Goal: Find specific page/section: Find specific page/section

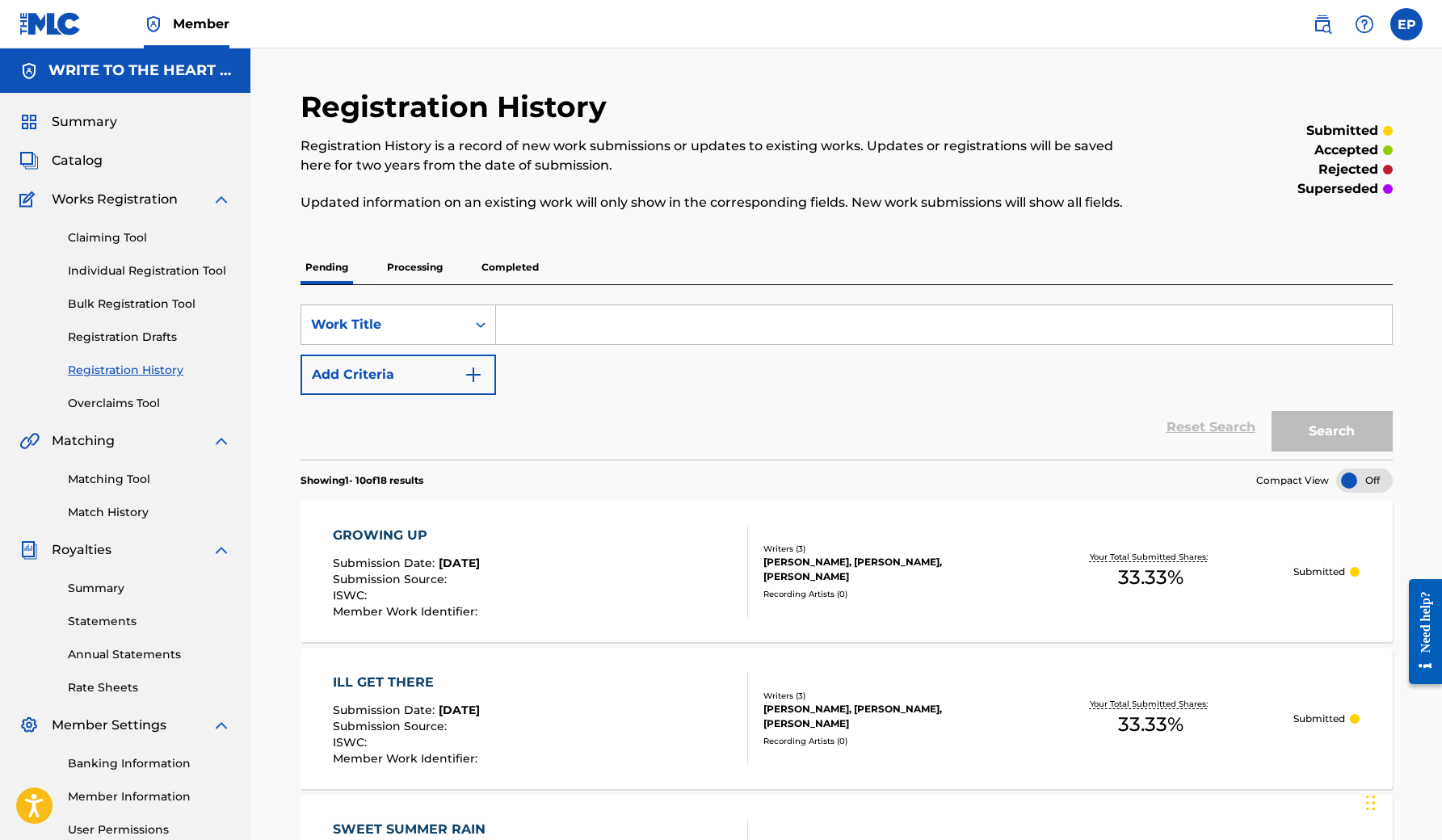
click at [136, 371] on link "Registration History" at bounding box center [150, 371] width 163 height 17
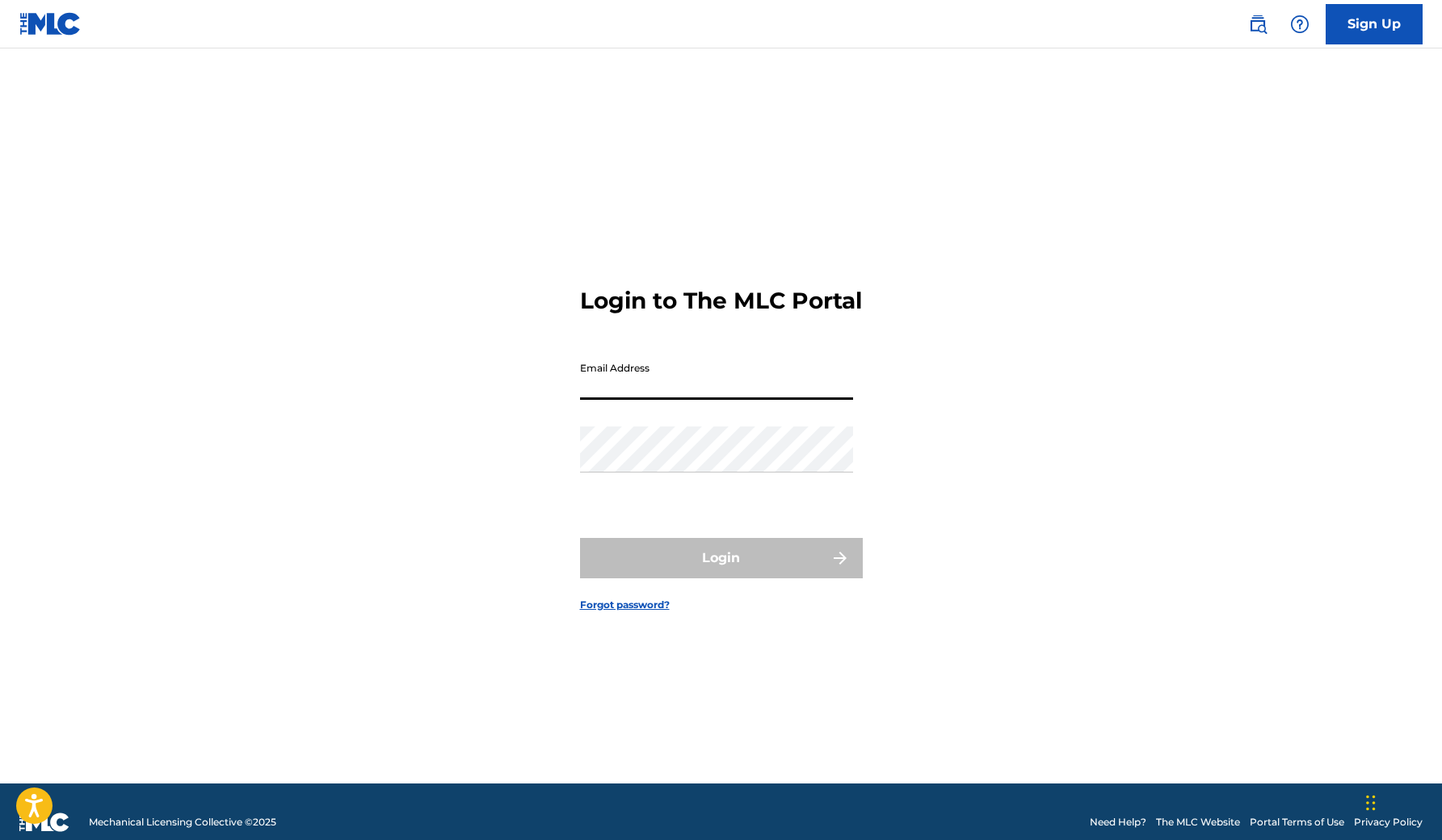
type input "[EMAIL_ADDRESS][DOMAIN_NAME]"
click at [721, 571] on button "Login" at bounding box center [721, 558] width 283 height 40
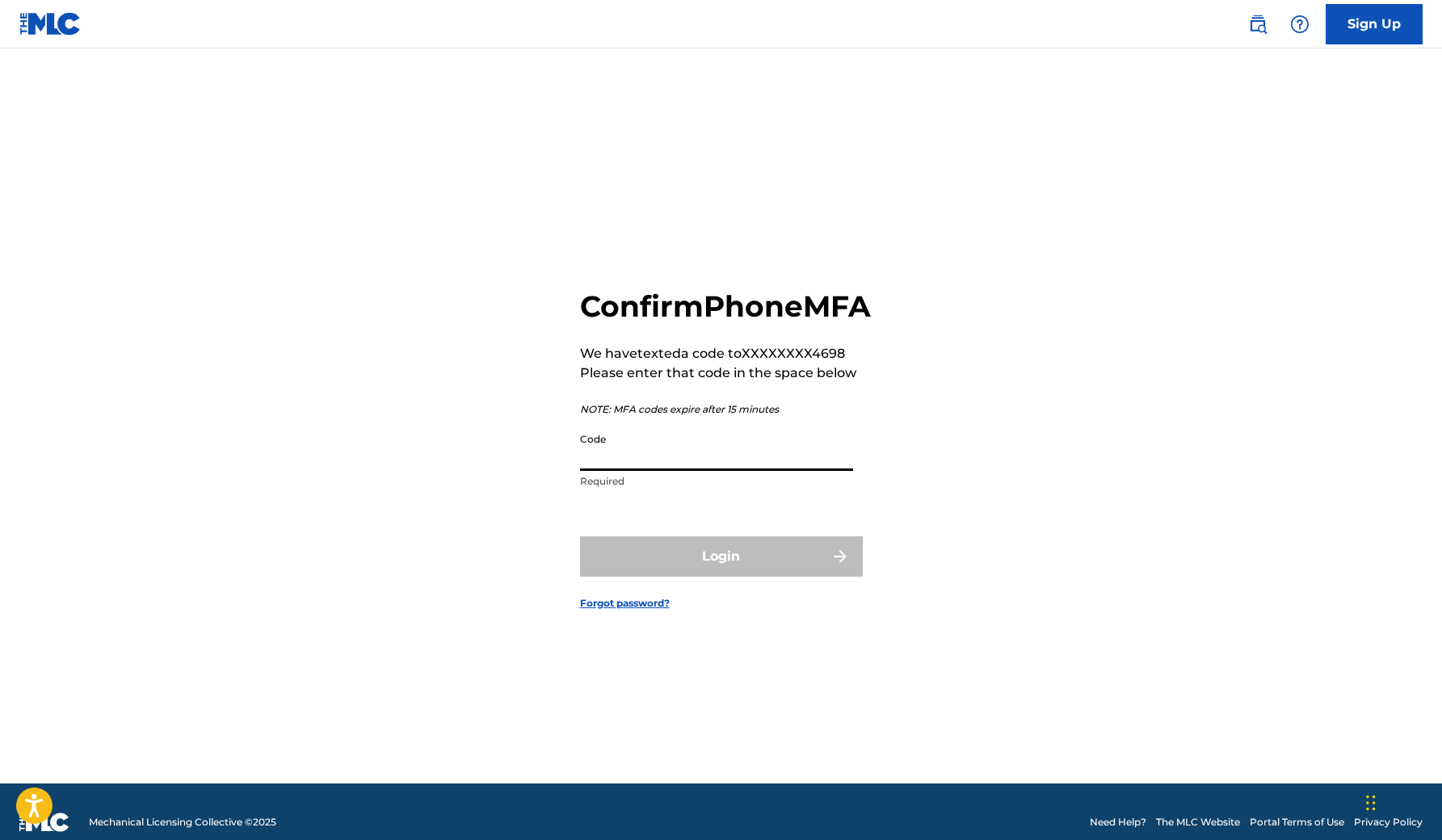
click at [660, 471] on input "Code" at bounding box center [717, 448] width 273 height 46
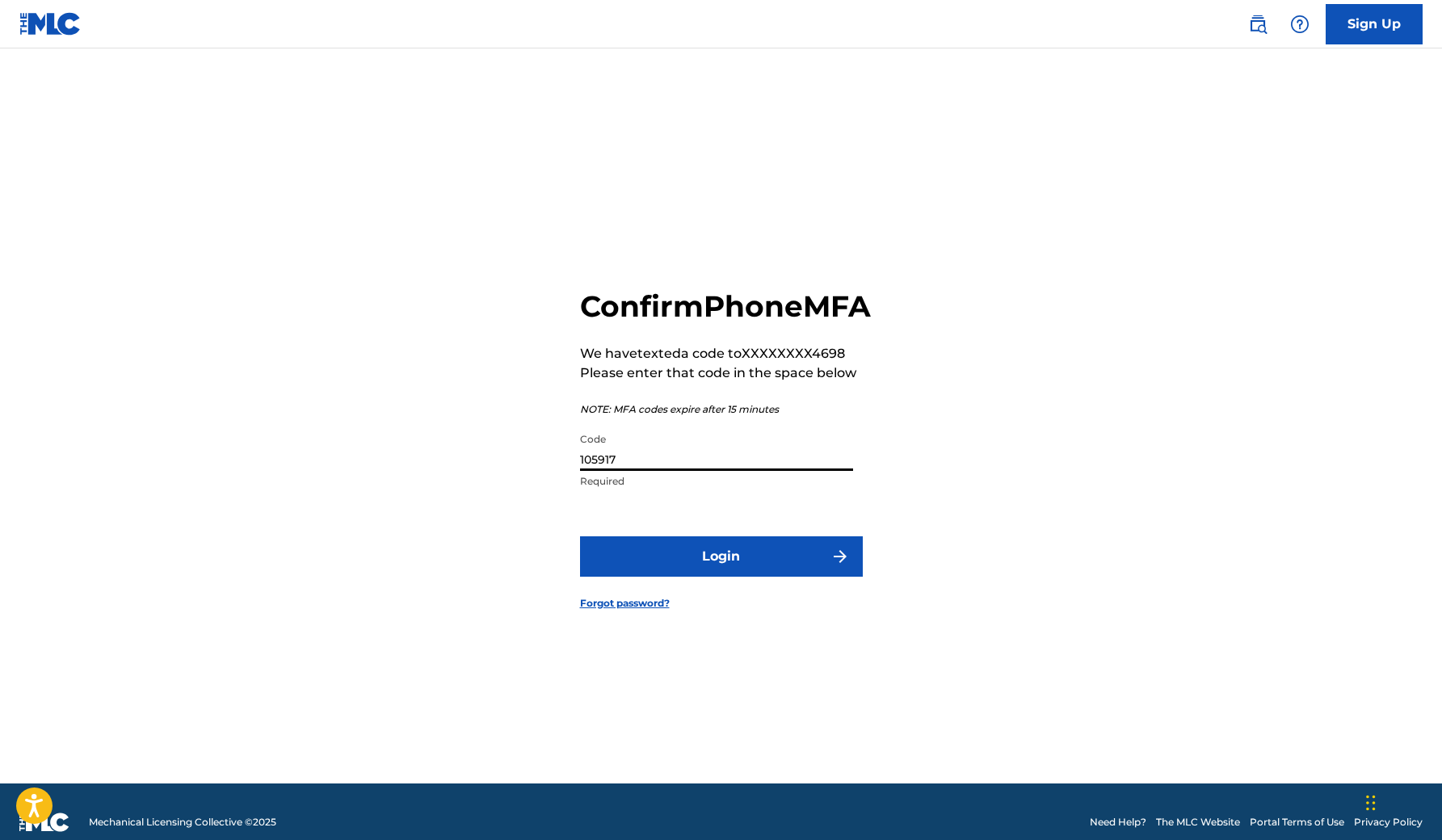
type input "105917"
click at [721, 573] on button "Login" at bounding box center [721, 556] width 283 height 40
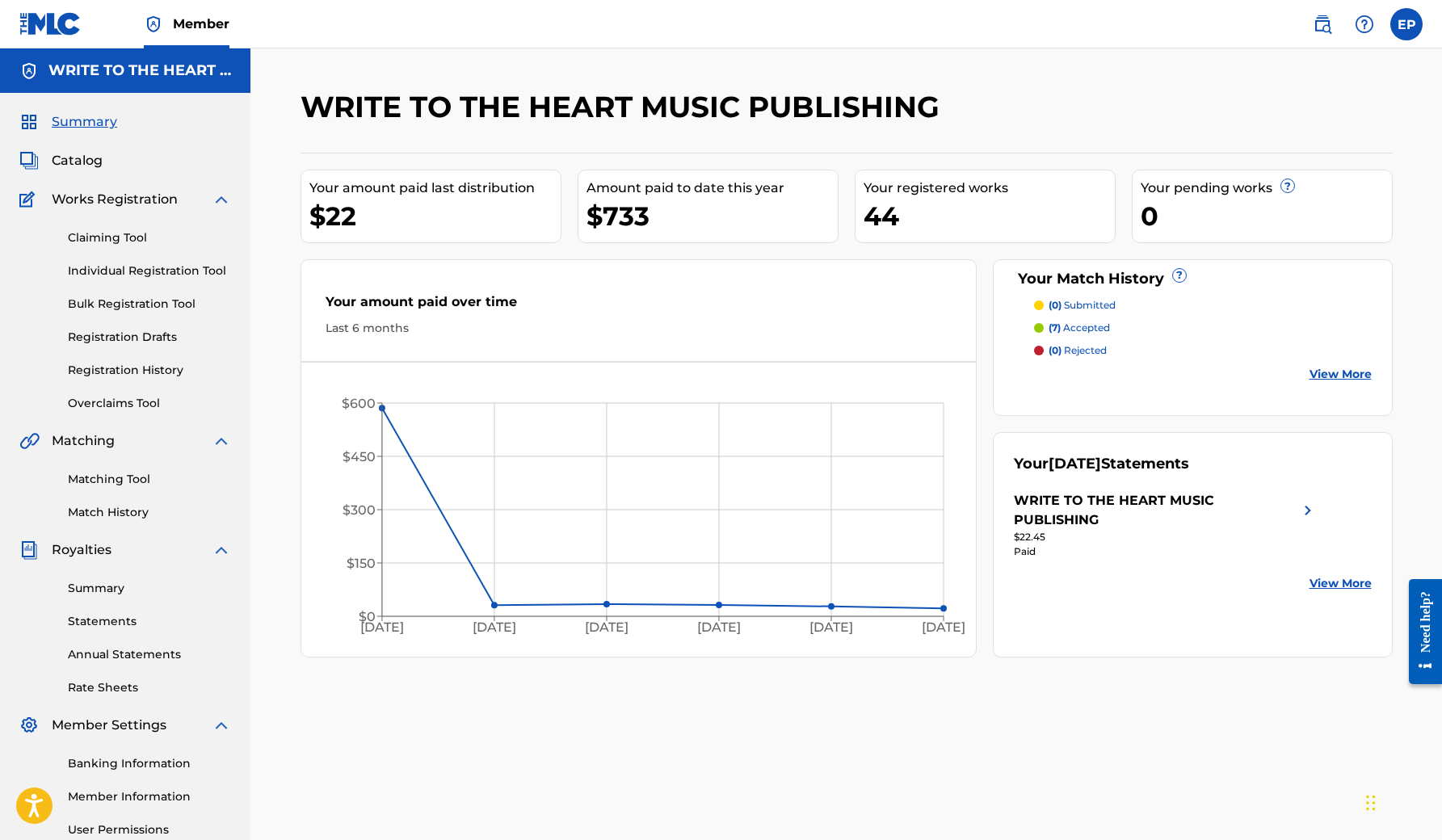
click at [133, 373] on link "Registration History" at bounding box center [150, 371] width 163 height 17
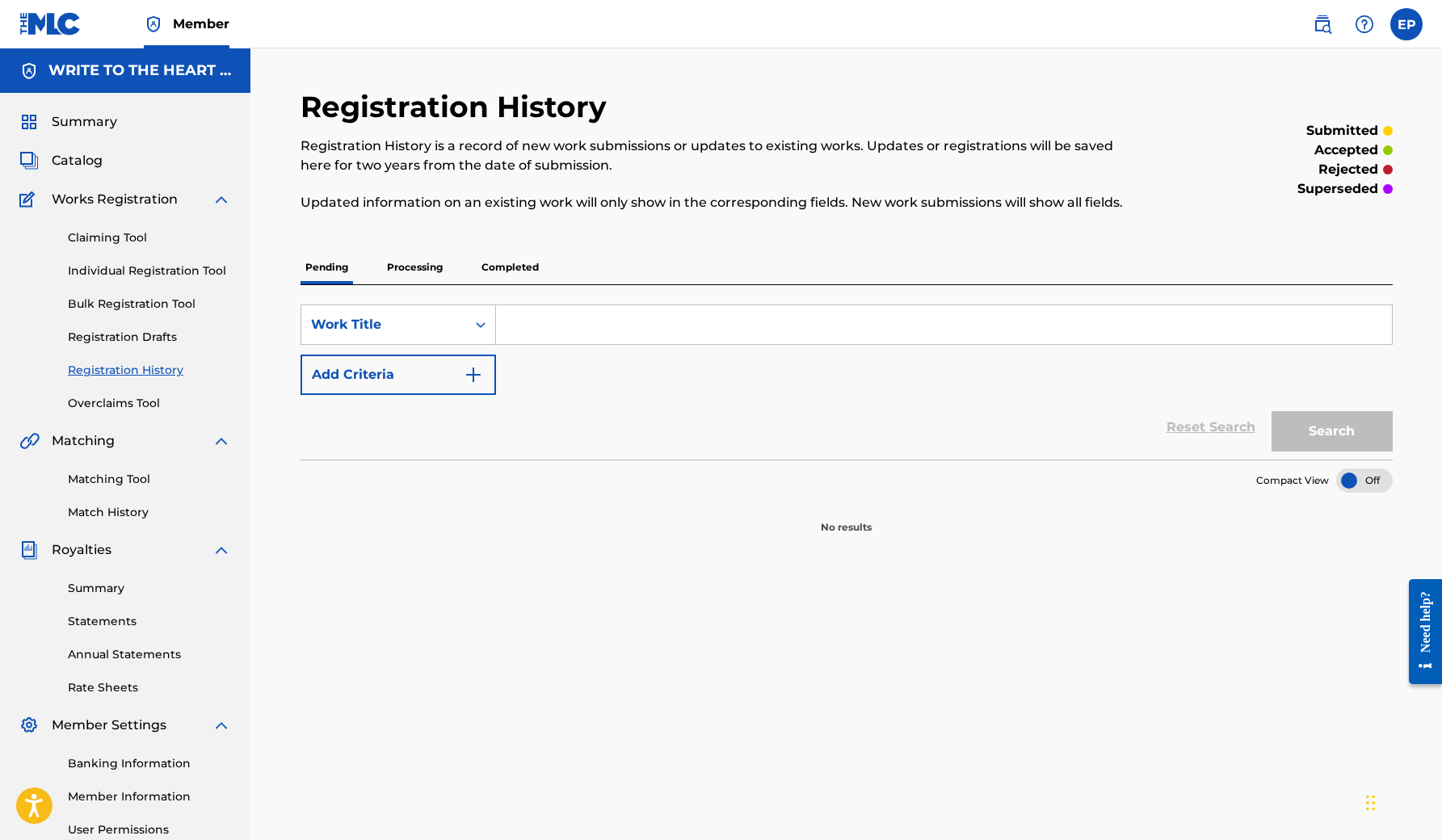
click at [409, 279] on p "Processing" at bounding box center [415, 267] width 65 height 34
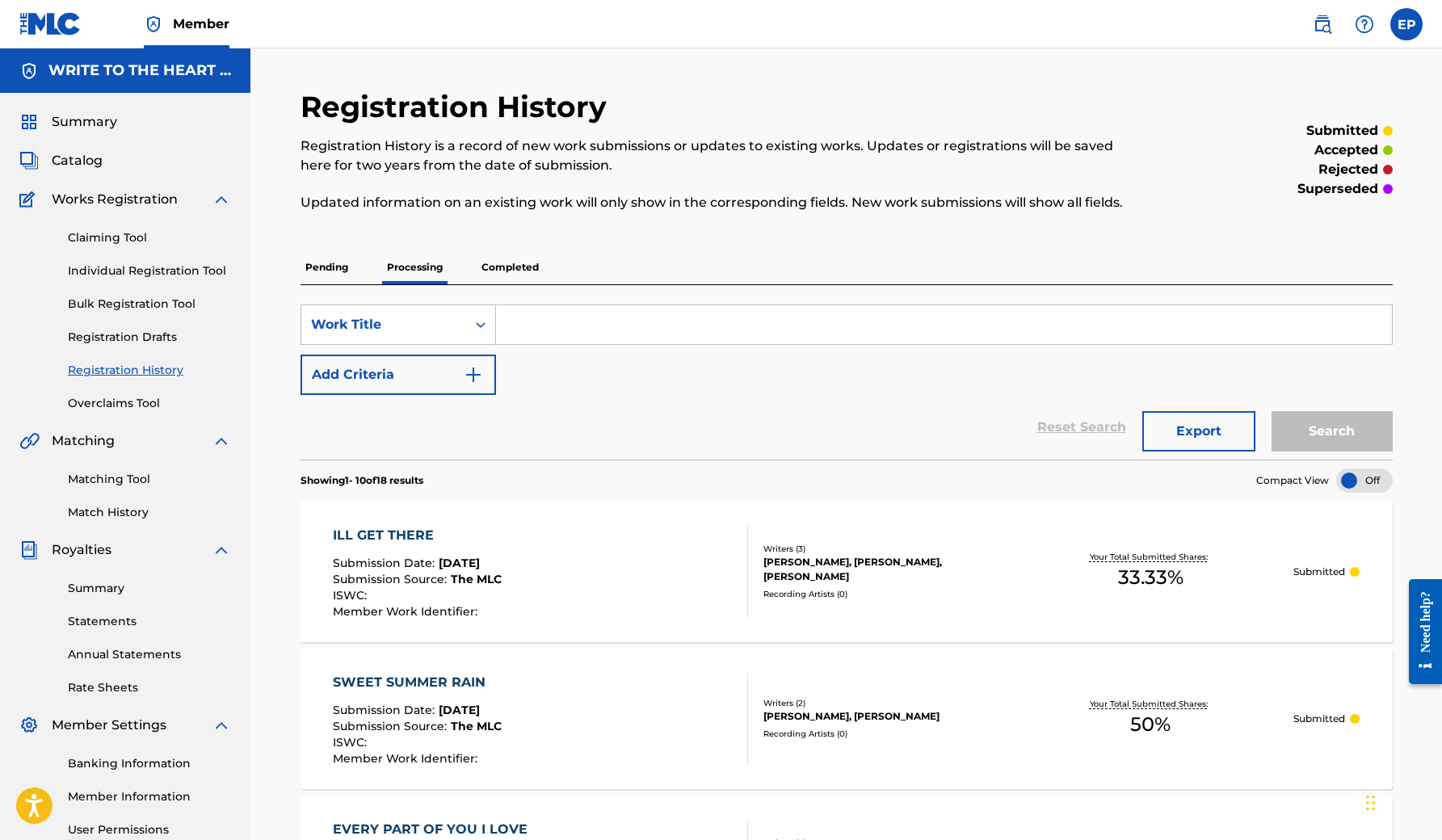
click at [84, 165] on span "Catalog" at bounding box center [77, 161] width 51 height 20
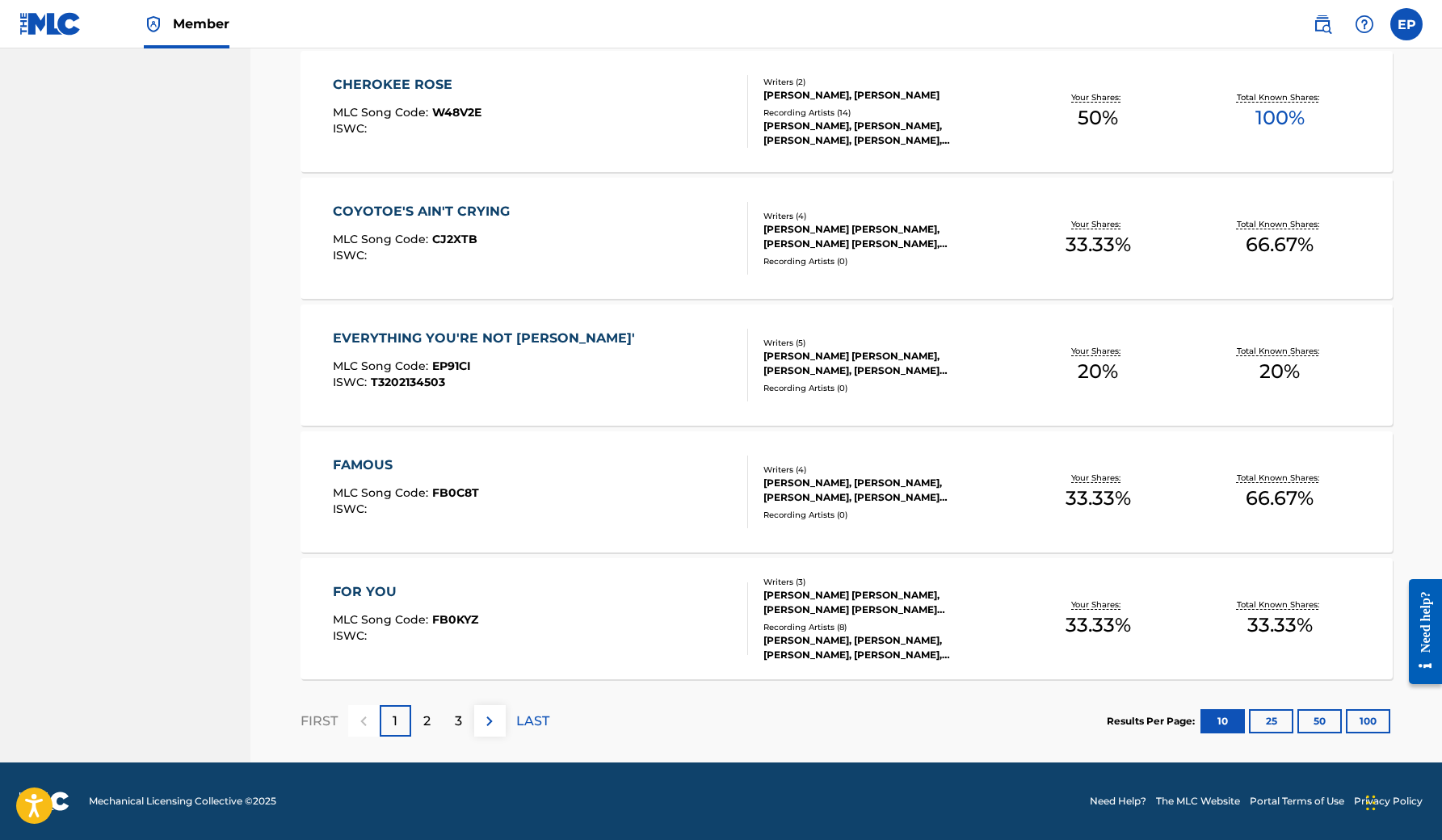
scroll to position [1009, 0]
click at [433, 722] on div "2" at bounding box center [426, 720] width 32 height 32
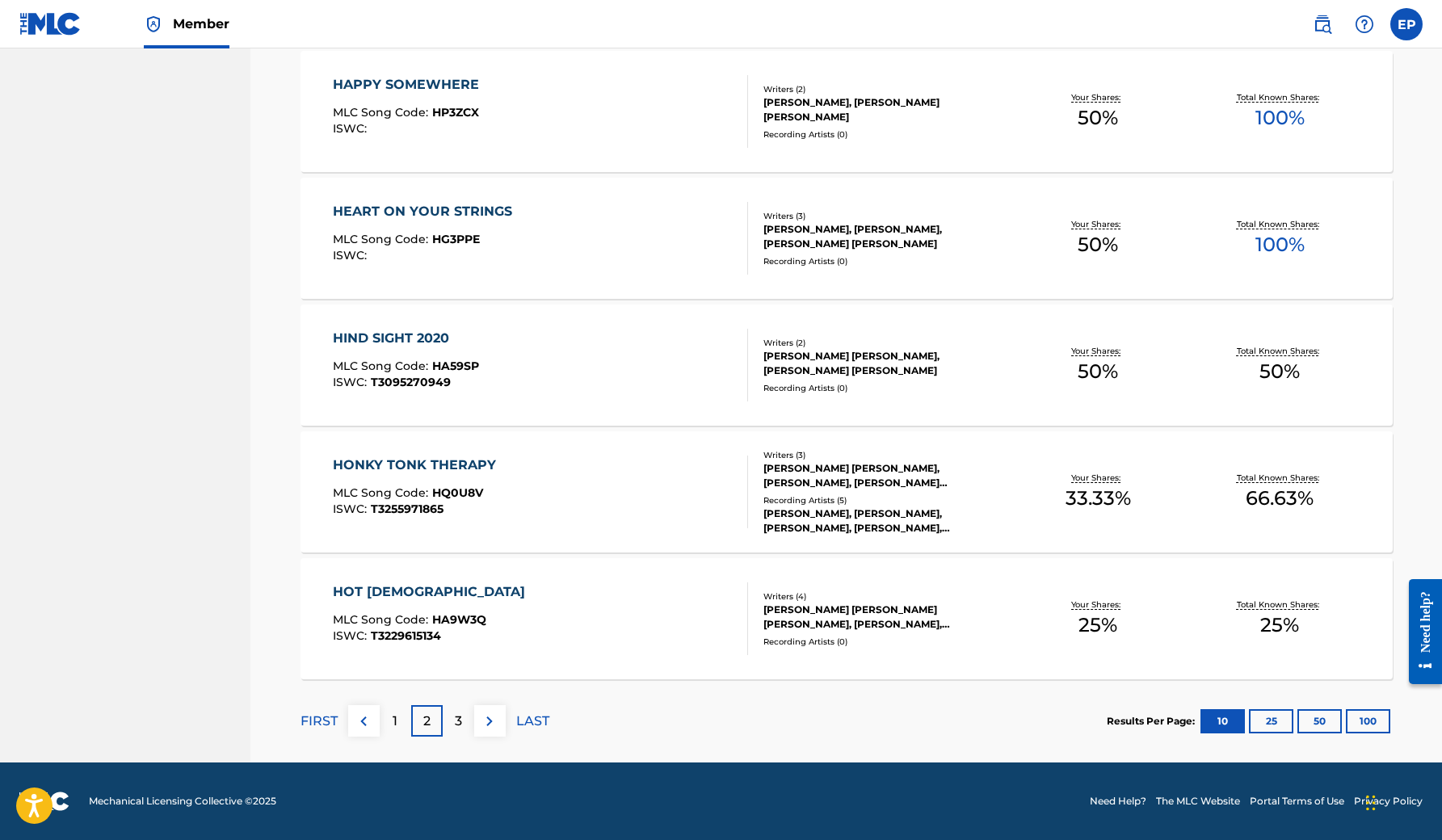
click at [459, 726] on p "3" at bounding box center [458, 721] width 7 height 20
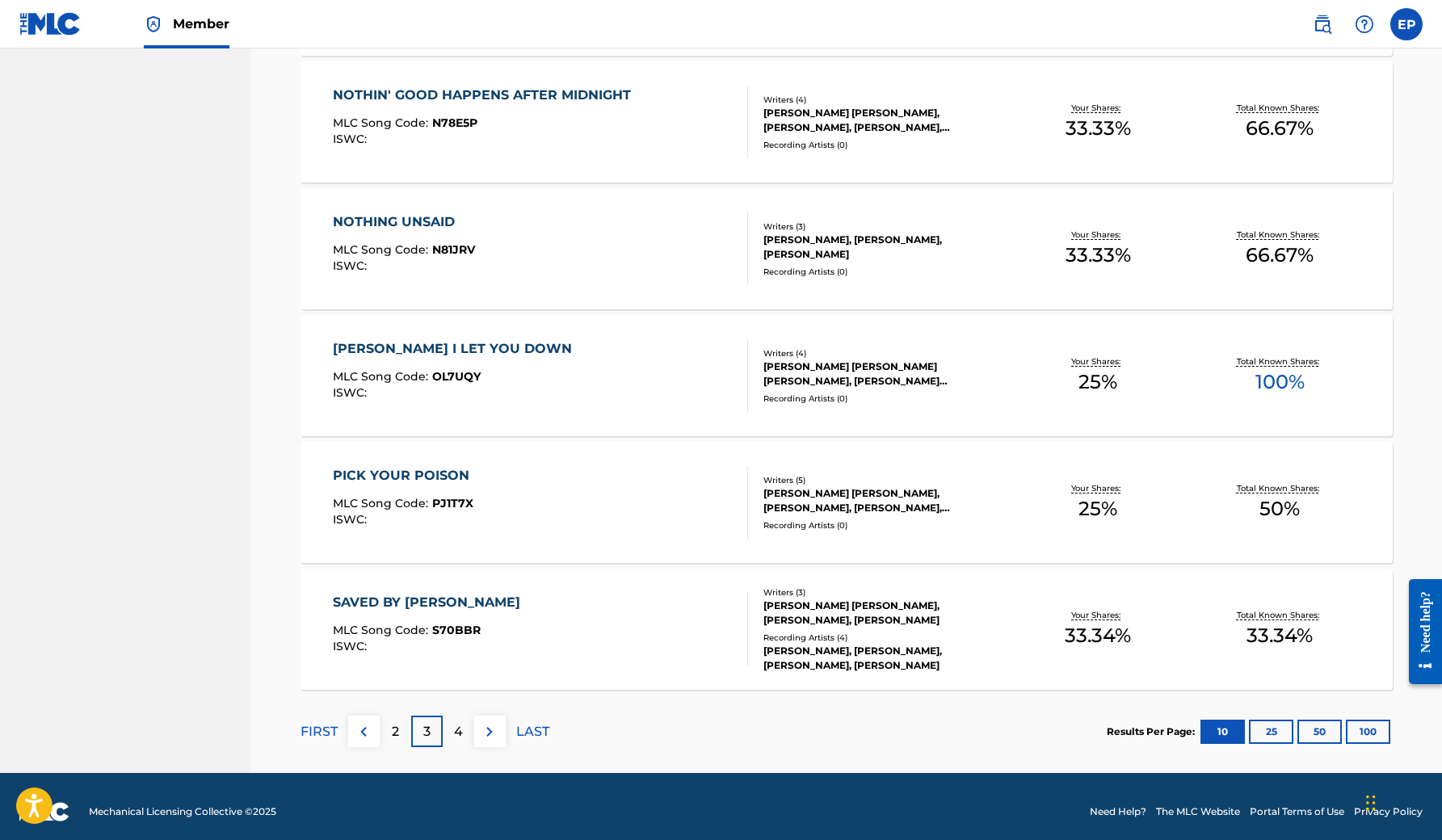
click at [457, 745] on div "4" at bounding box center [458, 732] width 32 height 32
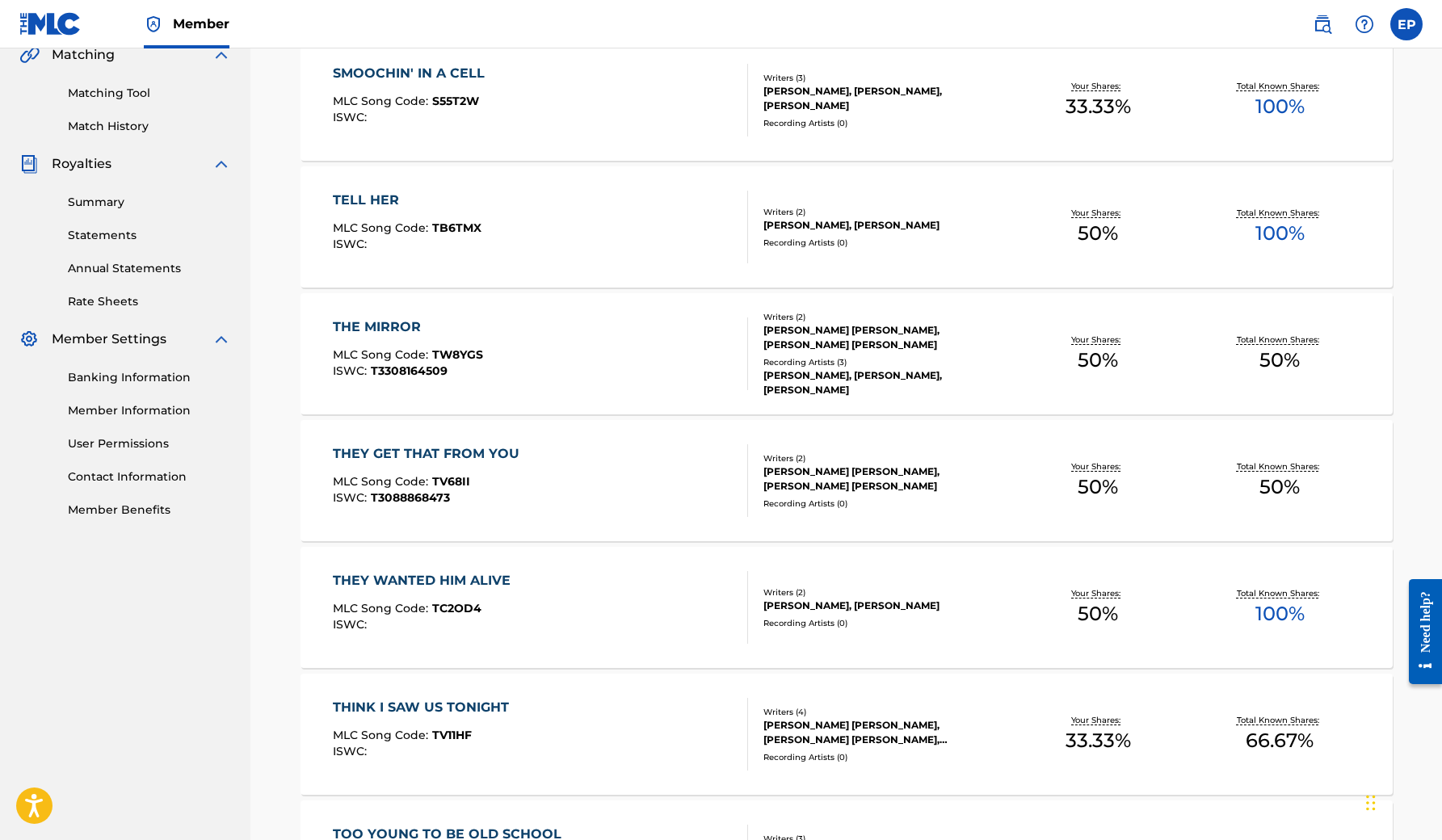
scroll to position [387, 0]
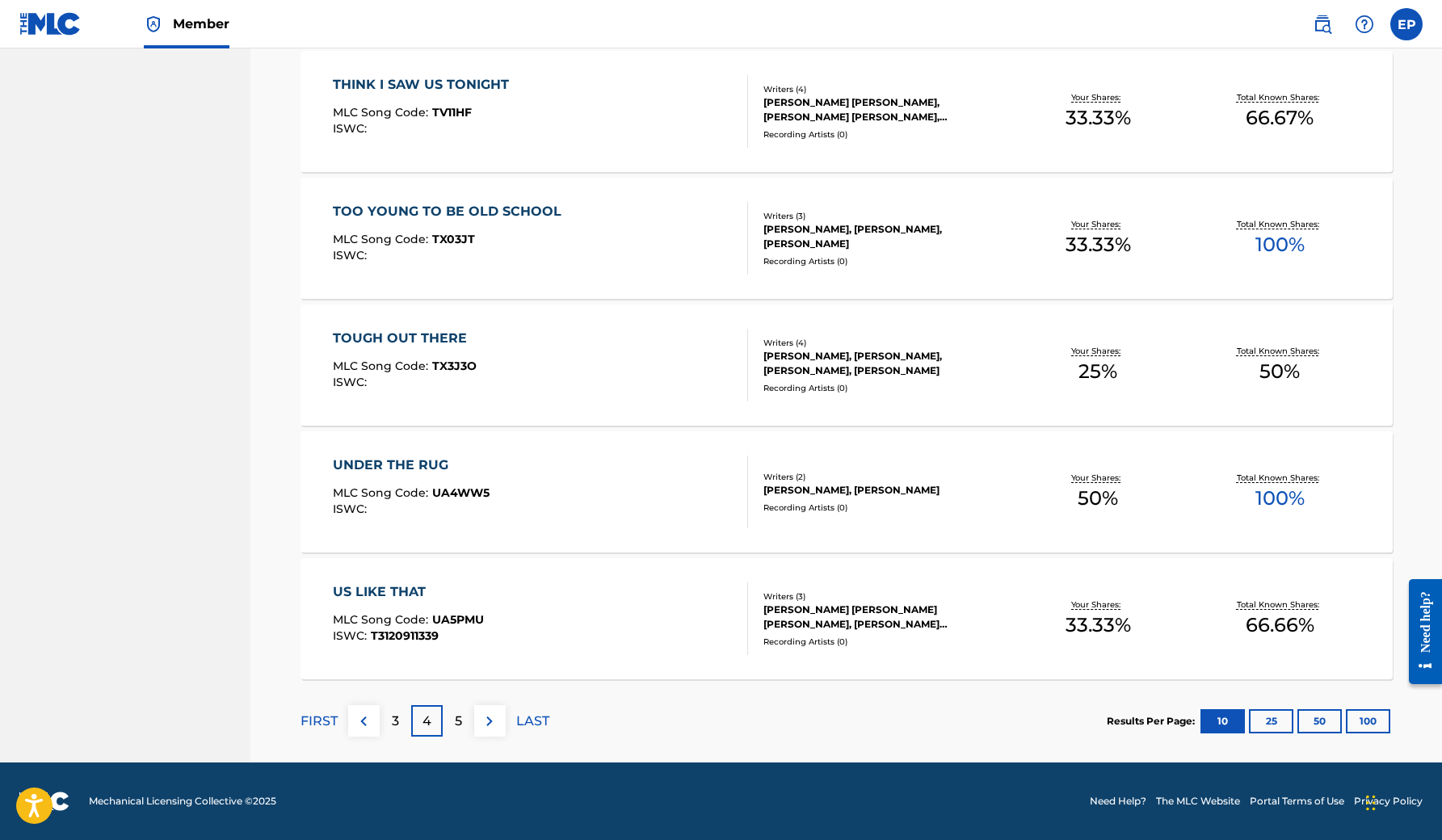
click at [463, 707] on div "5" at bounding box center [458, 720] width 32 height 32
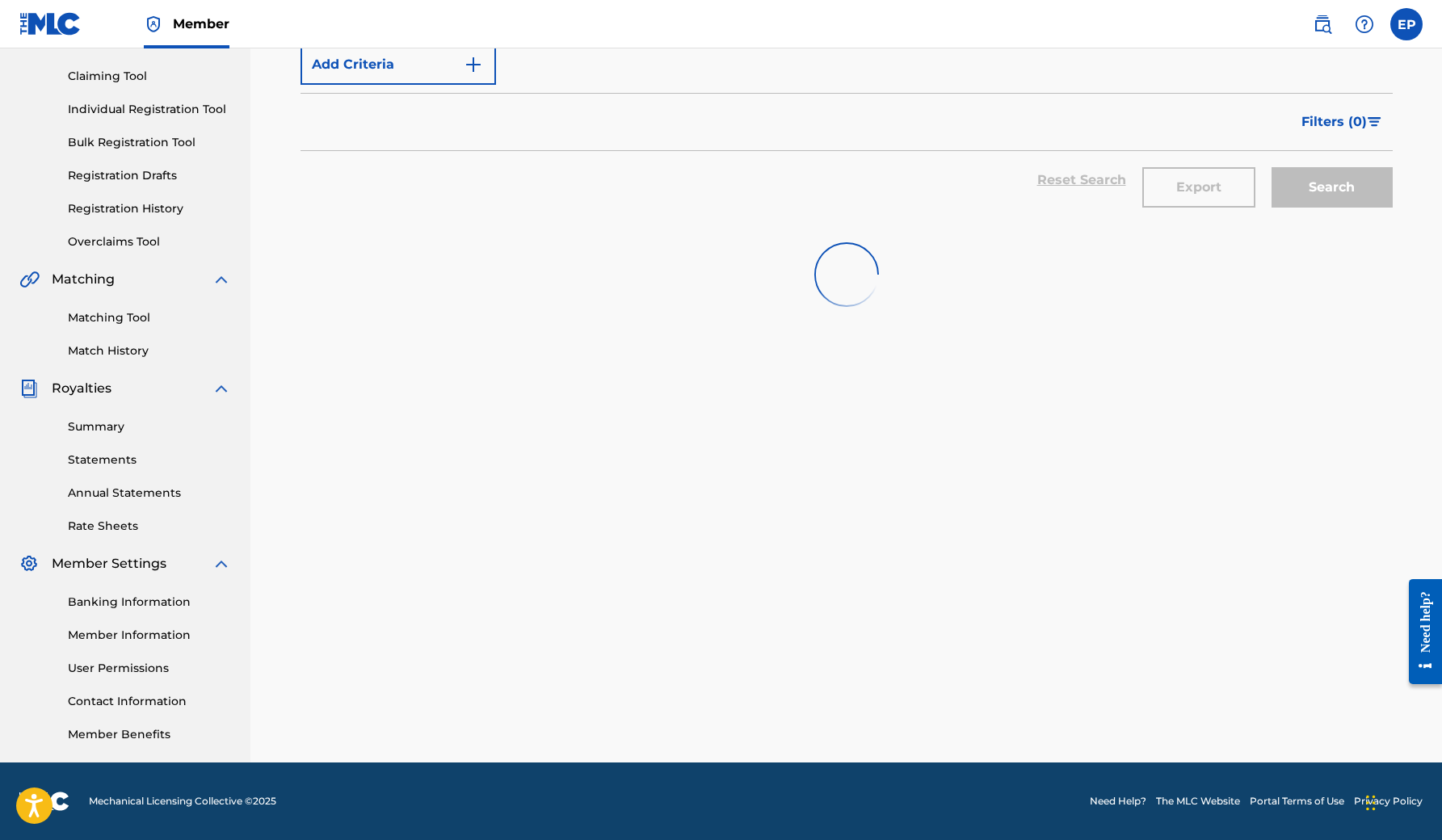
scroll to position [162, 0]
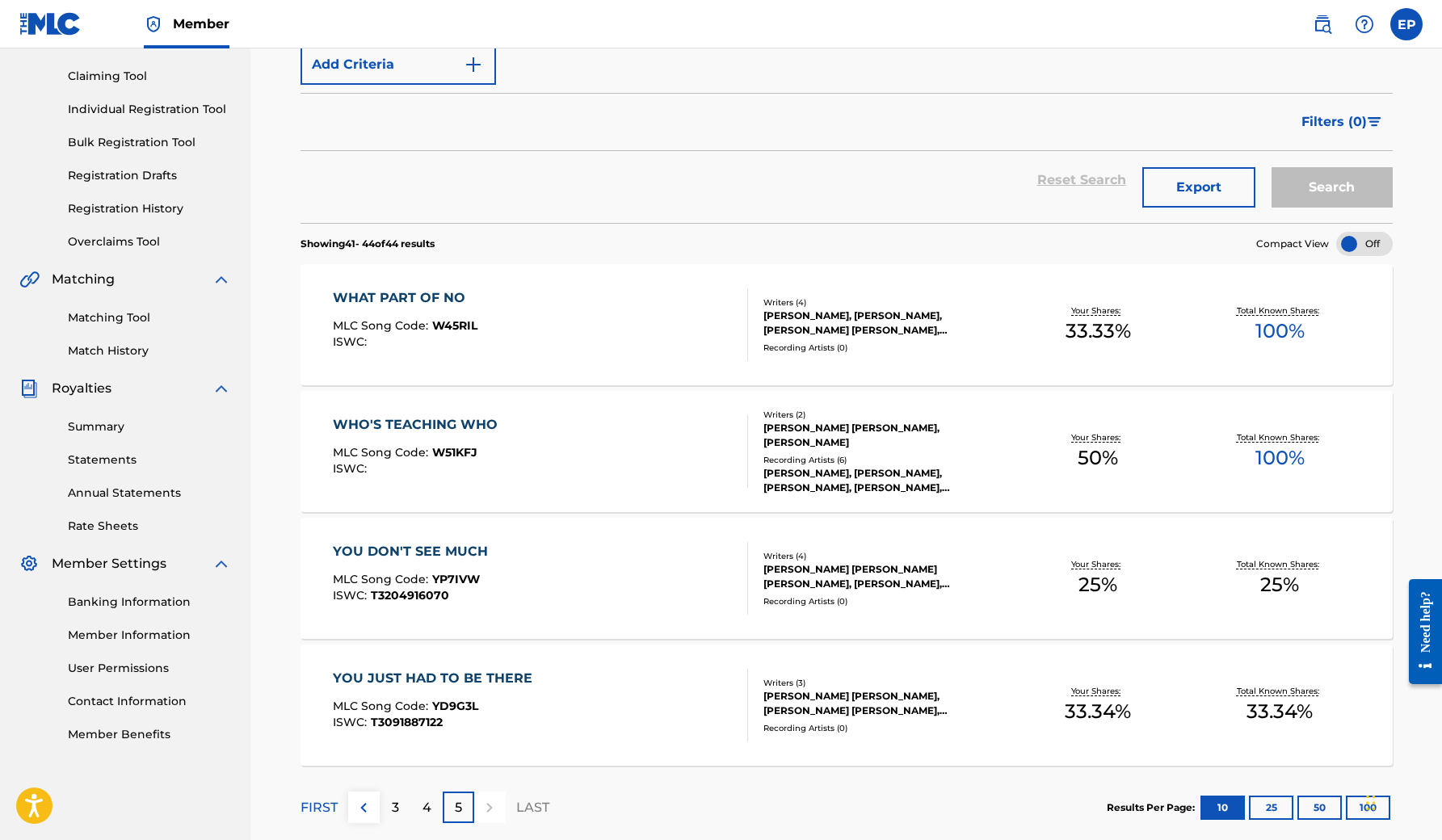
click at [615, 331] on div "WHAT PART OF NO MLC Song Code : W45RIL ISWC :" at bounding box center [540, 324] width 415 height 73
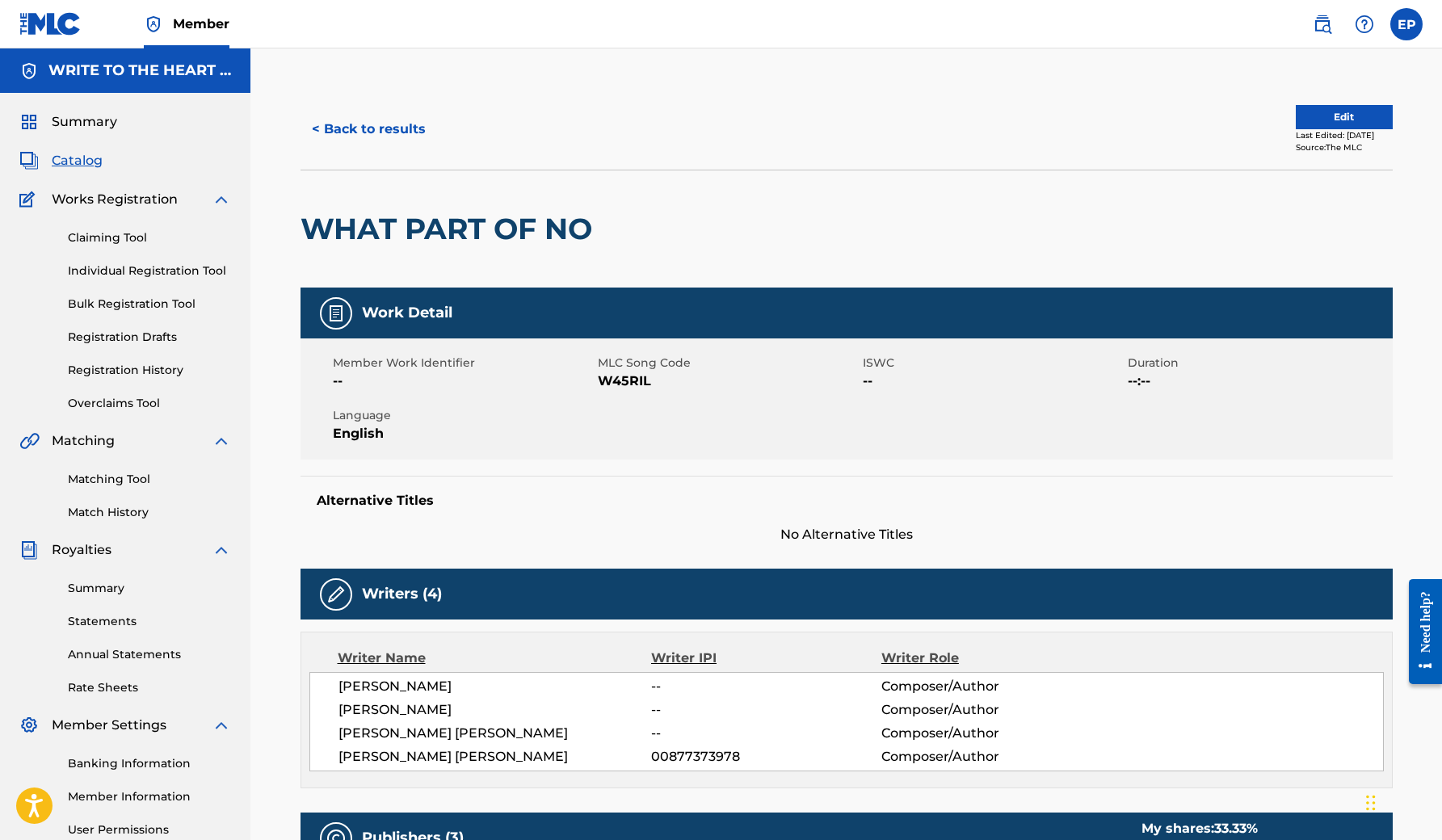
click at [92, 156] on span "Catalog" at bounding box center [77, 161] width 51 height 20
